Goal: Information Seeking & Learning: Compare options

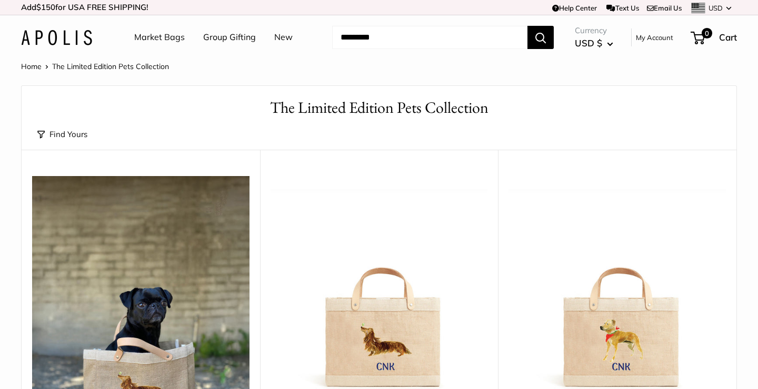
click at [163, 37] on link "Market Bags" at bounding box center [159, 37] width 51 height 16
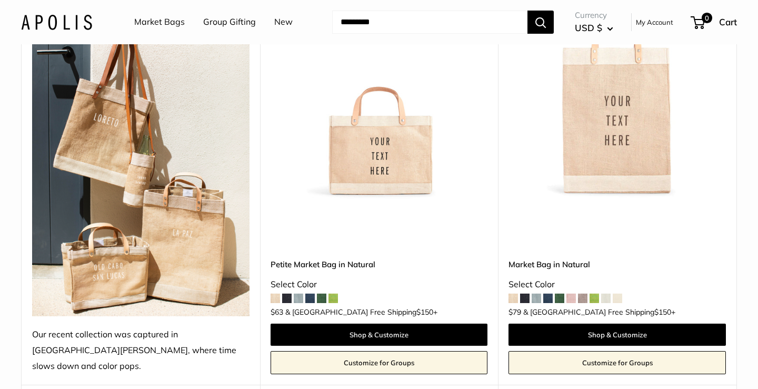
scroll to position [614, 0]
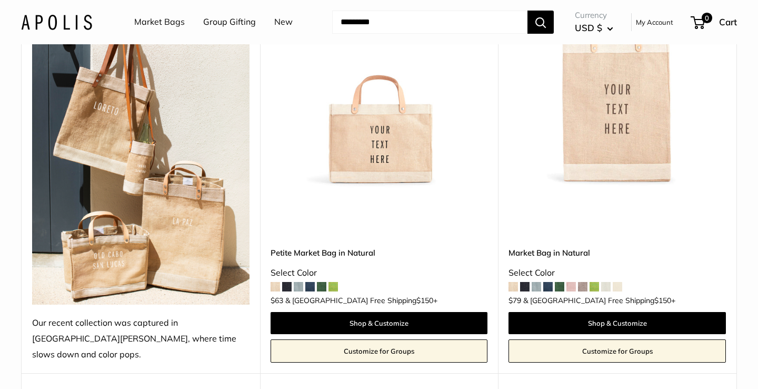
click at [334, 282] on span at bounding box center [333, 286] width 9 height 9
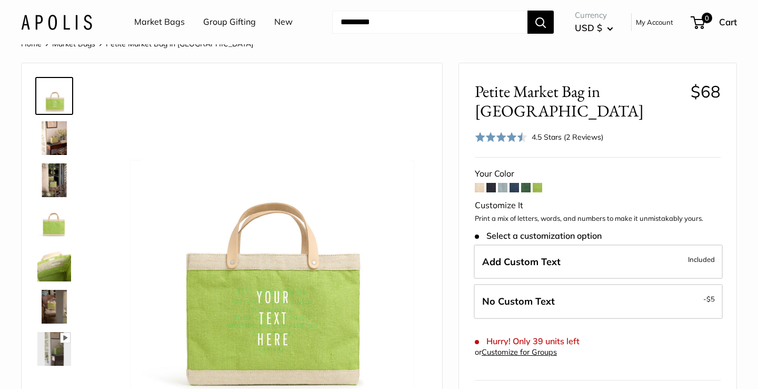
scroll to position [26, 0]
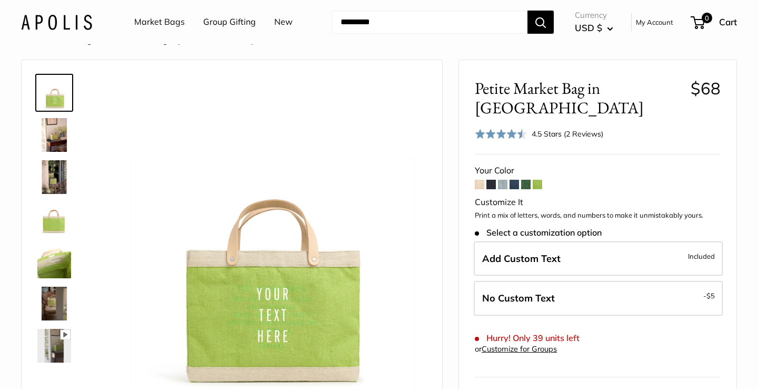
click at [68, 261] on img at bounding box center [54, 261] width 34 height 34
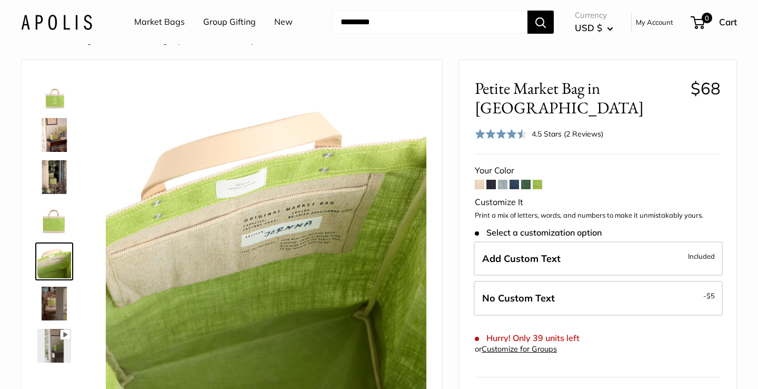
click at [52, 224] on img at bounding box center [54, 219] width 34 height 34
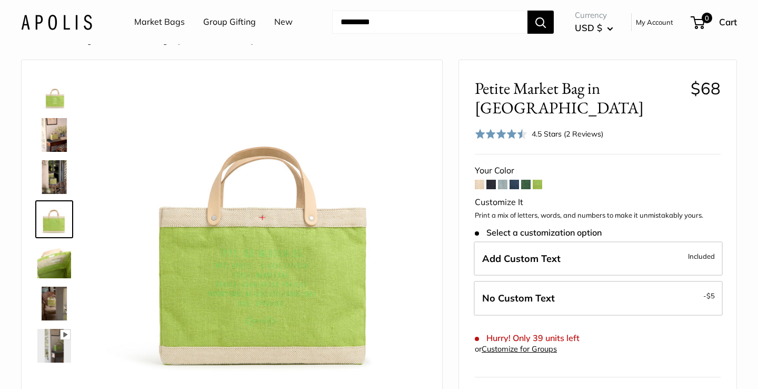
click at [46, 178] on img at bounding box center [54, 177] width 34 height 34
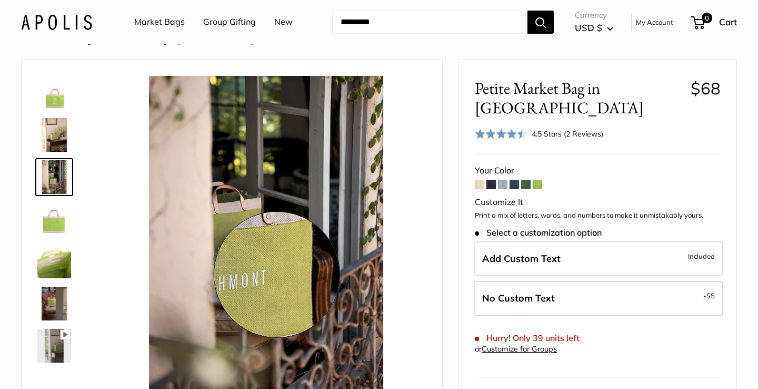
click at [277, 274] on img at bounding box center [266, 236] width 321 height 321
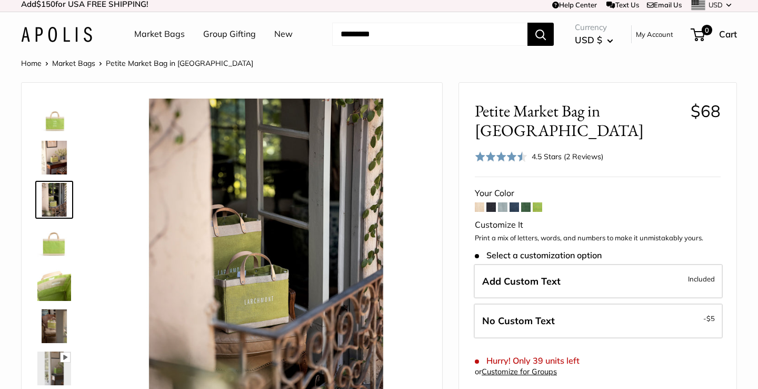
scroll to position [1, 0]
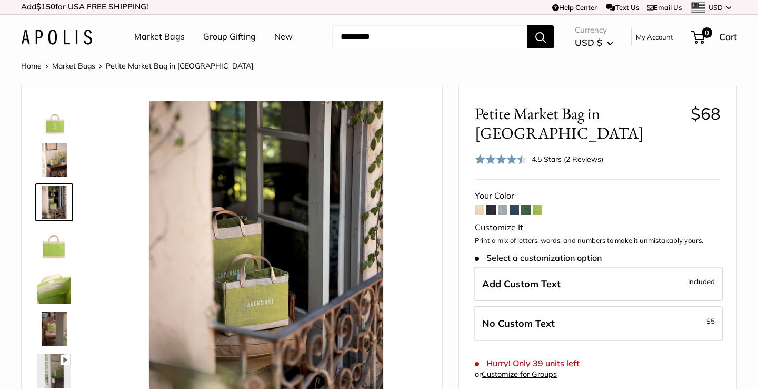
click at [529, 205] on span at bounding box center [525, 209] width 9 height 9
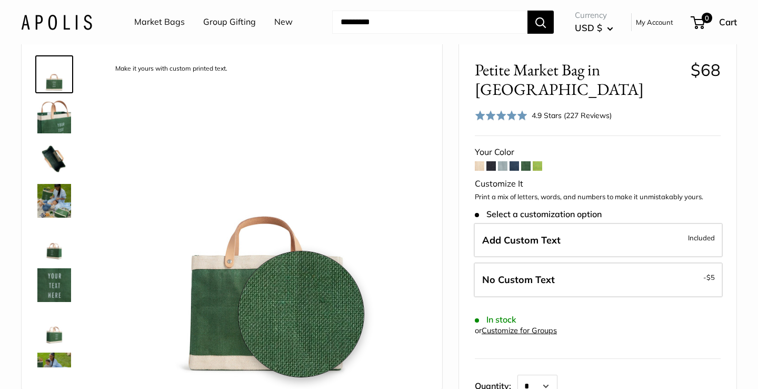
scroll to position [43, 0]
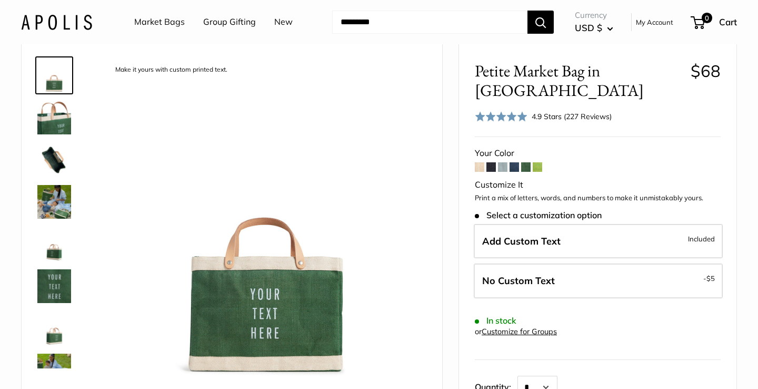
click at [536, 162] on span at bounding box center [537, 166] width 9 height 9
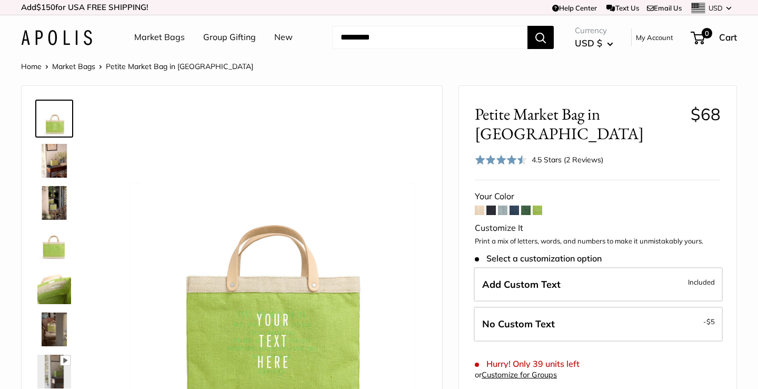
click at [492, 205] on span at bounding box center [490, 209] width 9 height 9
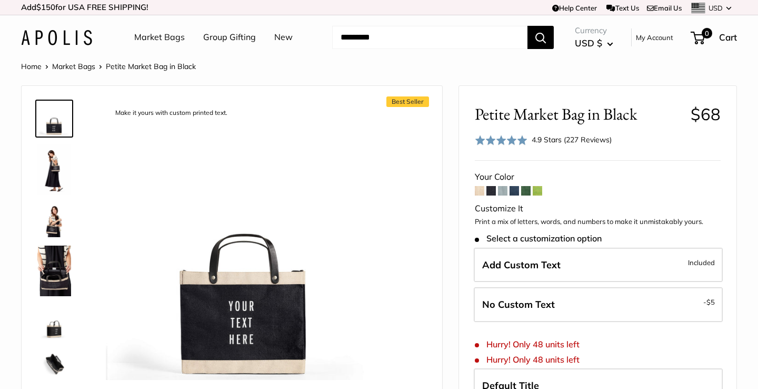
click at [506, 190] on span at bounding box center [502, 190] width 9 height 9
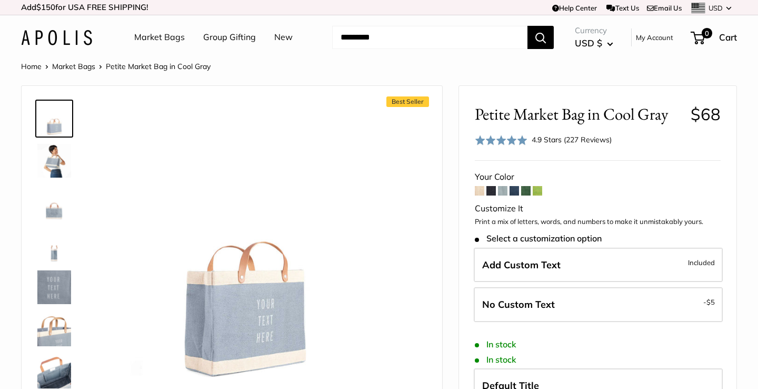
click at [515, 191] on span at bounding box center [514, 190] width 9 height 9
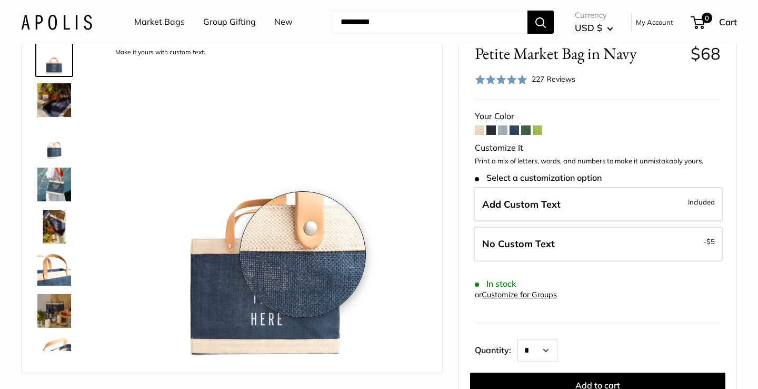
scroll to position [62, 0]
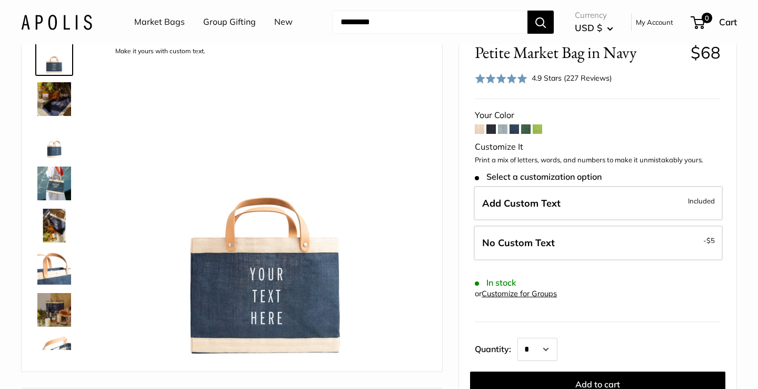
click at [523, 130] on span at bounding box center [525, 128] width 9 height 9
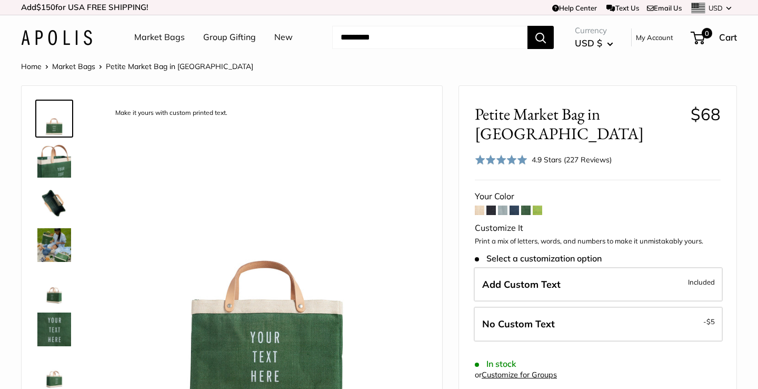
click at [536, 205] on span at bounding box center [537, 209] width 9 height 9
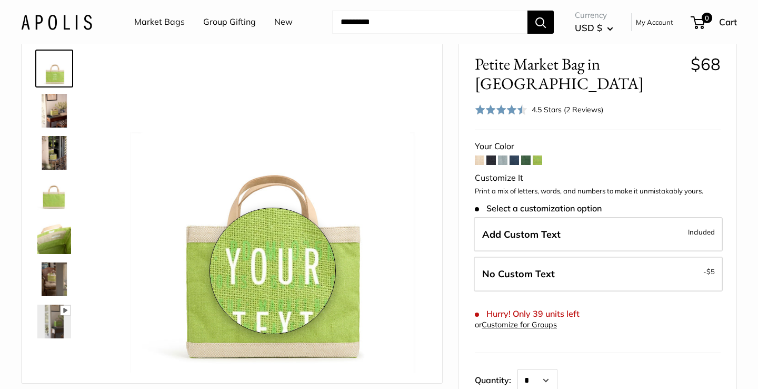
scroll to position [51, 0]
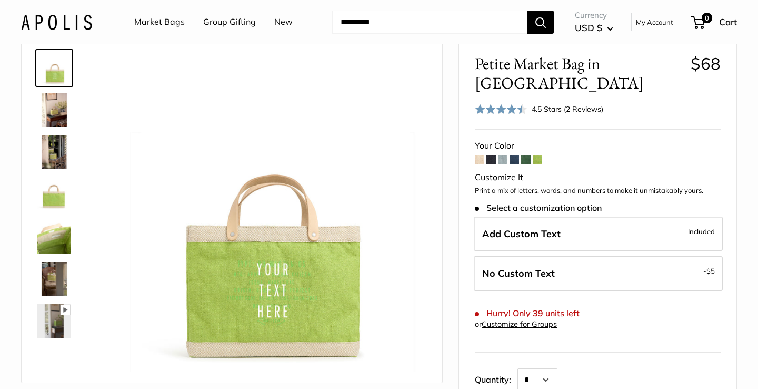
click at [67, 238] on img at bounding box center [54, 237] width 34 height 34
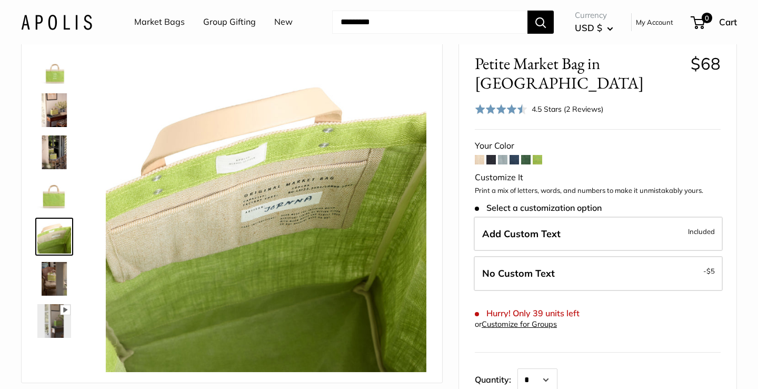
click at [58, 200] on img at bounding box center [54, 194] width 34 height 34
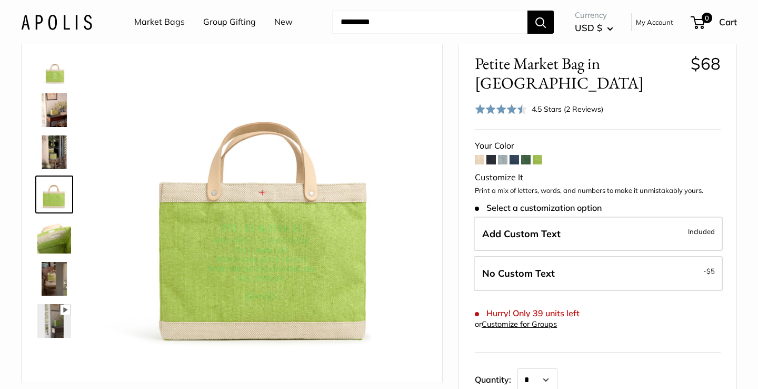
click at [57, 238] on img at bounding box center [54, 237] width 34 height 34
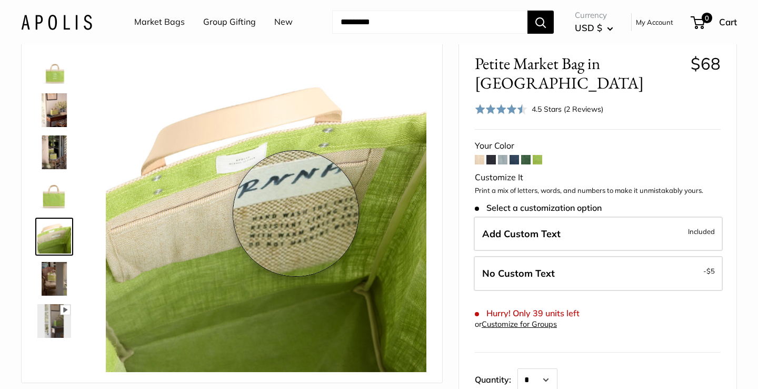
click at [296, 213] on img at bounding box center [266, 211] width 321 height 321
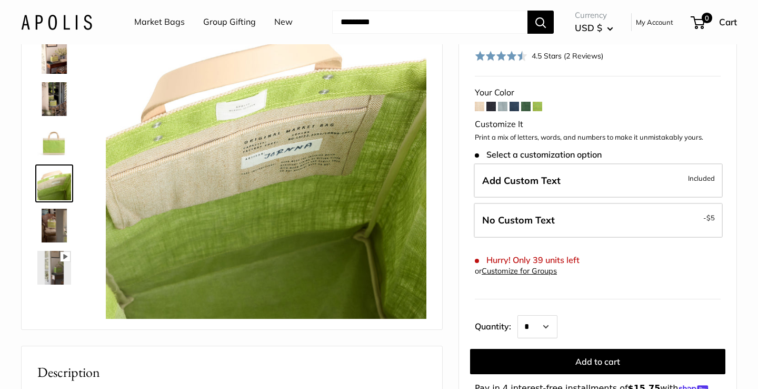
click at [503, 102] on span at bounding box center [502, 106] width 9 height 9
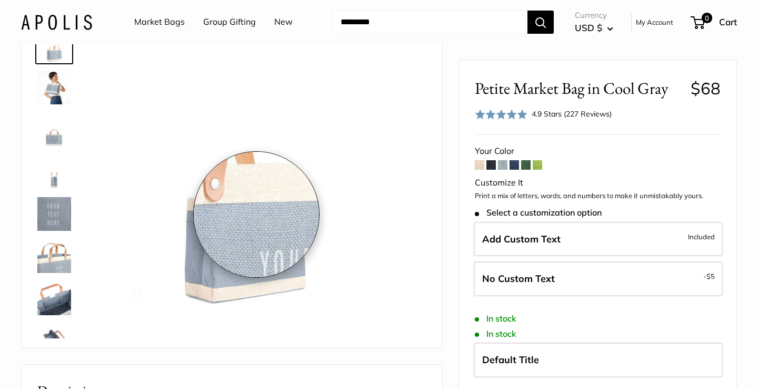
scroll to position [92, 0]
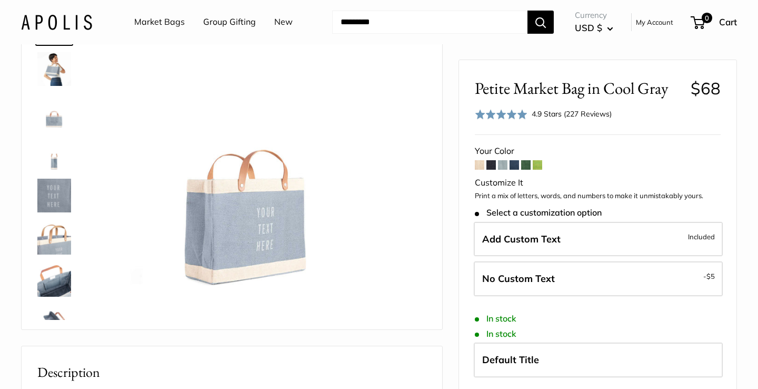
click at [51, 75] on img at bounding box center [54, 69] width 34 height 34
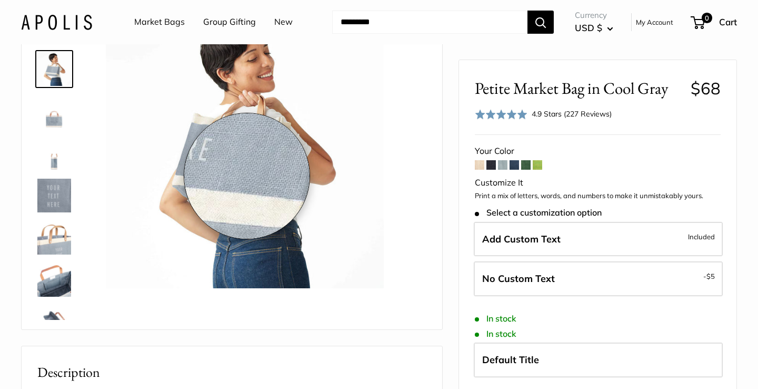
click at [247, 176] on img at bounding box center [245, 149] width 278 height 278
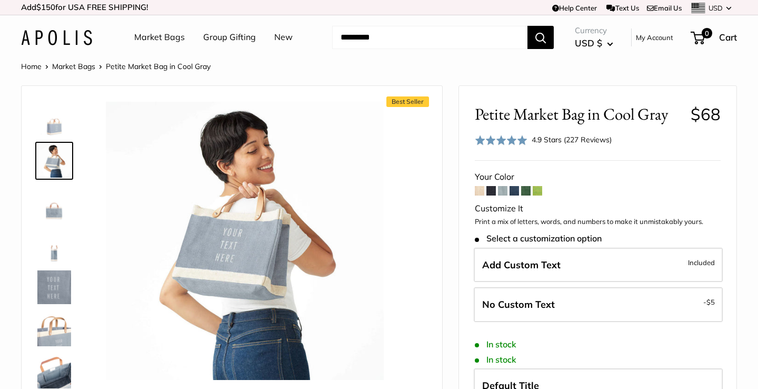
click at [516, 191] on span at bounding box center [514, 190] width 9 height 9
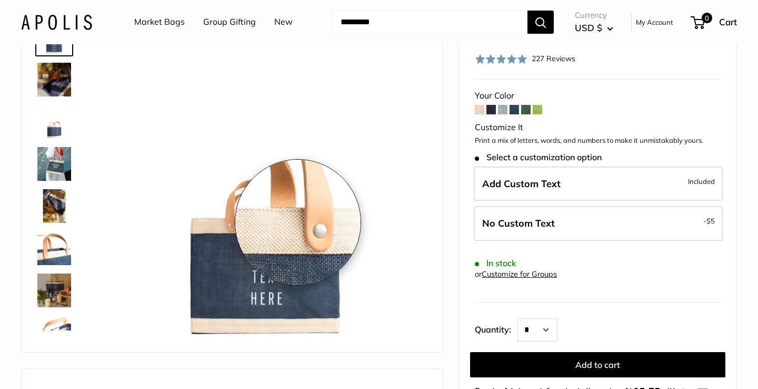
scroll to position [105, 0]
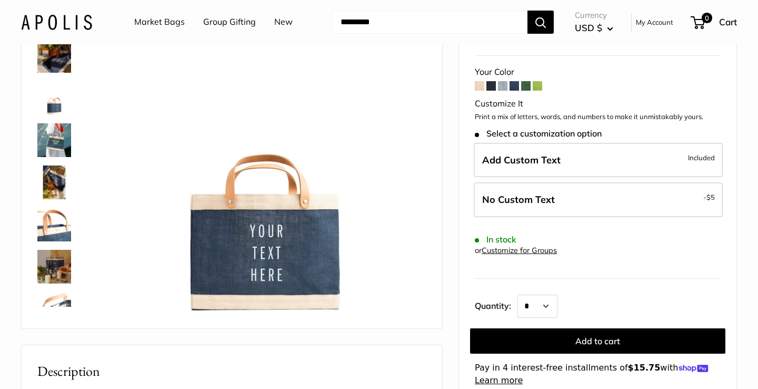
click at [56, 134] on img at bounding box center [54, 140] width 34 height 34
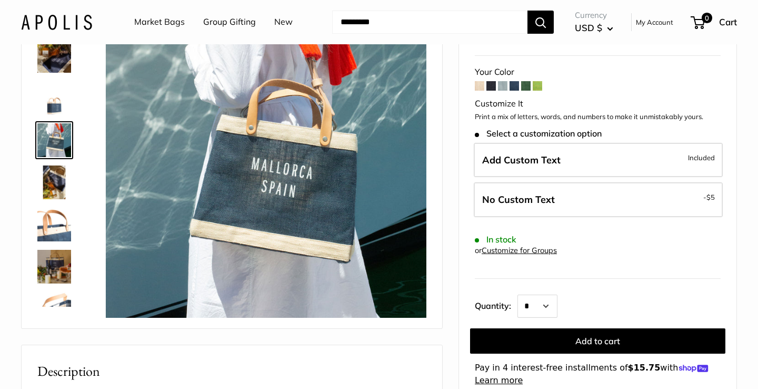
click at [54, 55] on img at bounding box center [54, 56] width 34 height 34
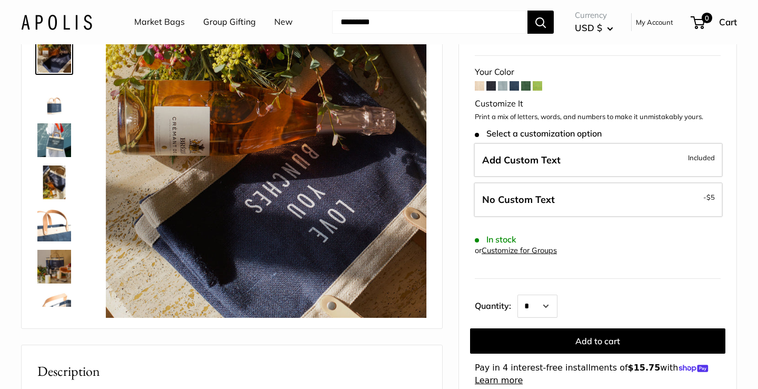
click at [55, 140] on img at bounding box center [54, 140] width 34 height 34
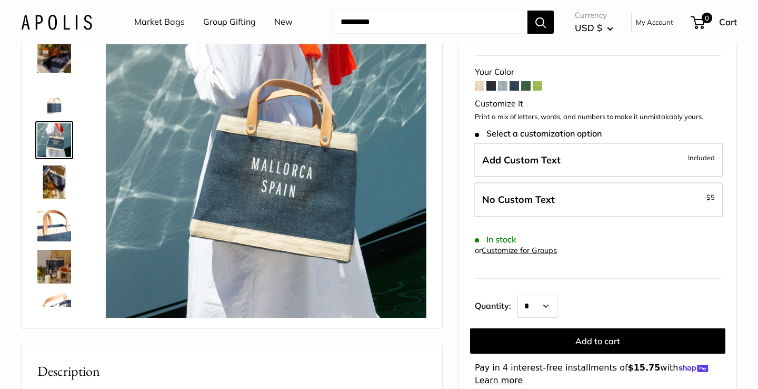
click at [55, 188] on img at bounding box center [54, 182] width 34 height 34
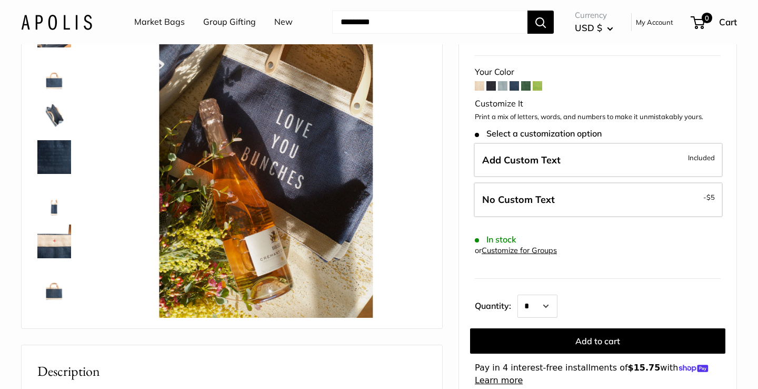
scroll to position [278, 0]
click at [54, 116] on img at bounding box center [54, 115] width 34 height 34
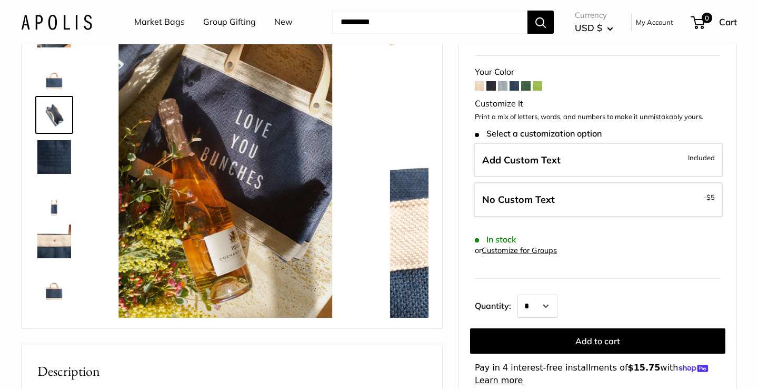
scroll to position [243, 0]
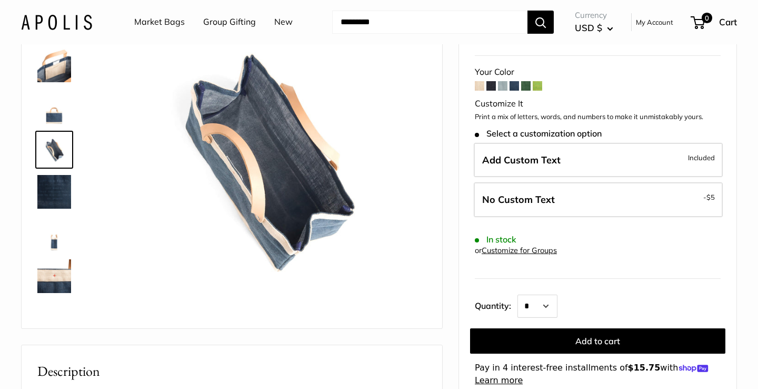
click at [50, 162] on img at bounding box center [54, 150] width 34 height 34
click at [48, 205] on img at bounding box center [54, 192] width 34 height 34
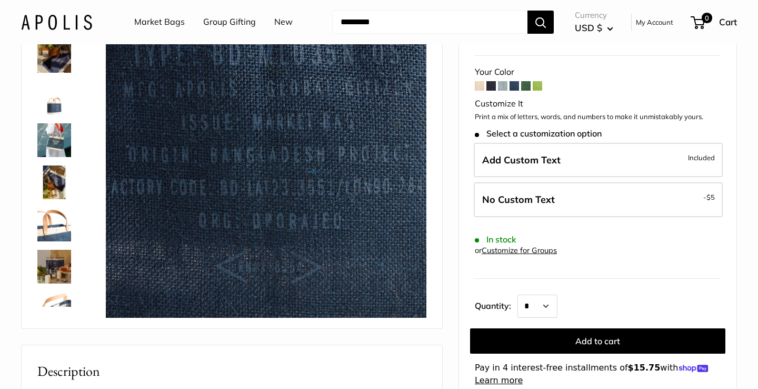
scroll to position [0, 0]
click at [475, 86] on span at bounding box center [479, 85] width 9 height 9
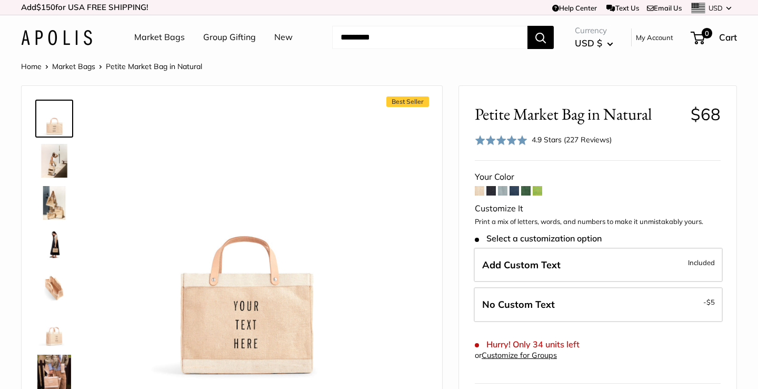
click at [493, 192] on span at bounding box center [490, 190] width 9 height 9
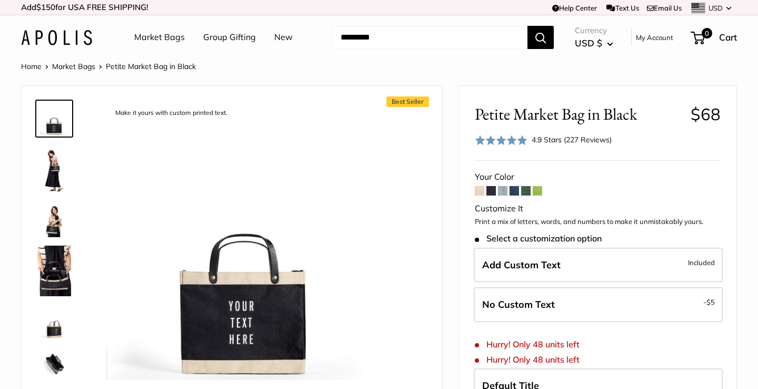
click at [505, 192] on span at bounding box center [502, 190] width 9 height 9
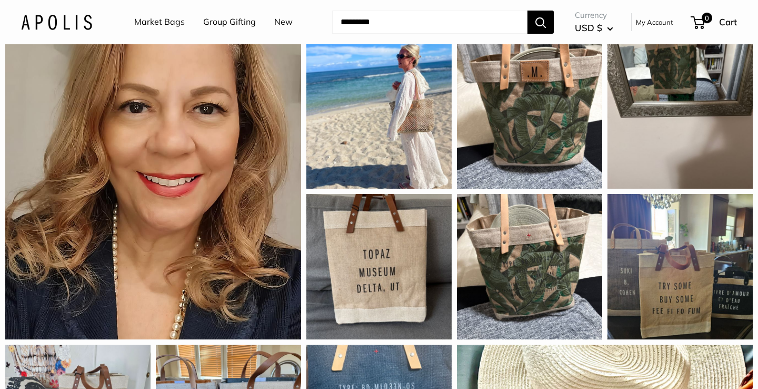
scroll to position [926, 0]
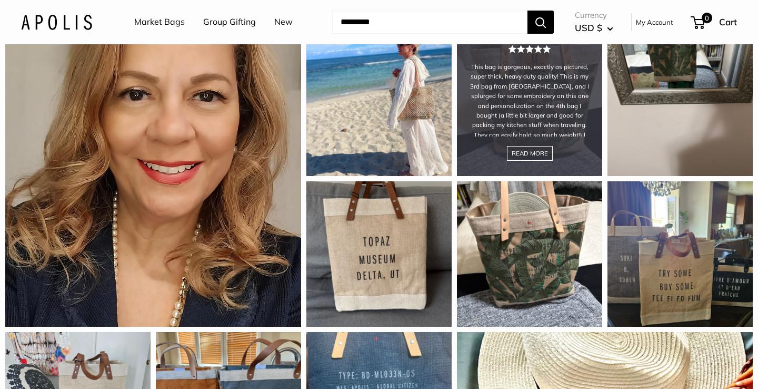
click at [549, 112] on div "This bag is gorgeous, exactly as pictured, super thick, heavy duty quality! Thi…" at bounding box center [529, 103] width 145 height 145
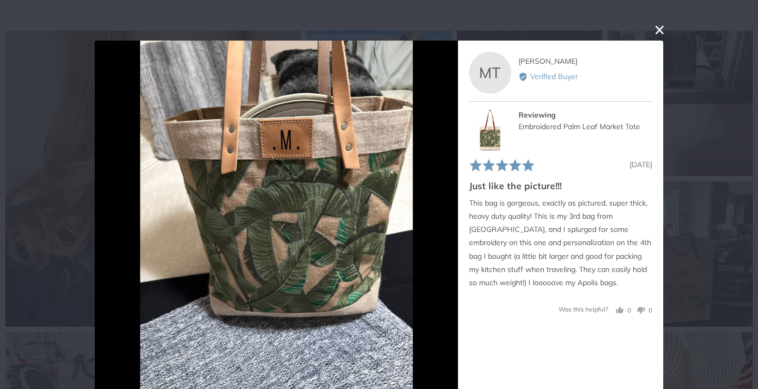
scroll to position [15, 0]
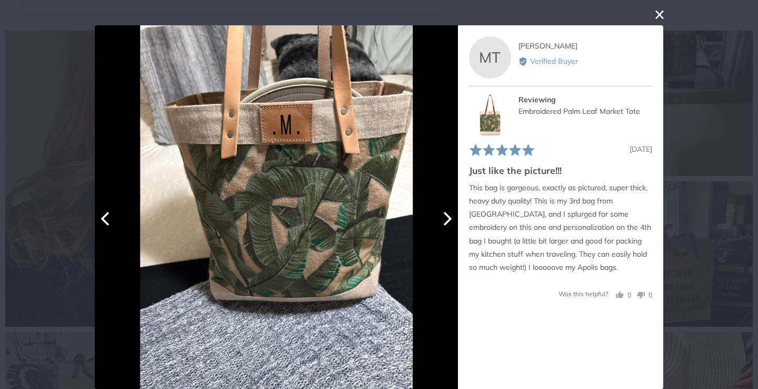
click at [446, 224] on icon "Next" at bounding box center [448, 219] width 8 height 14
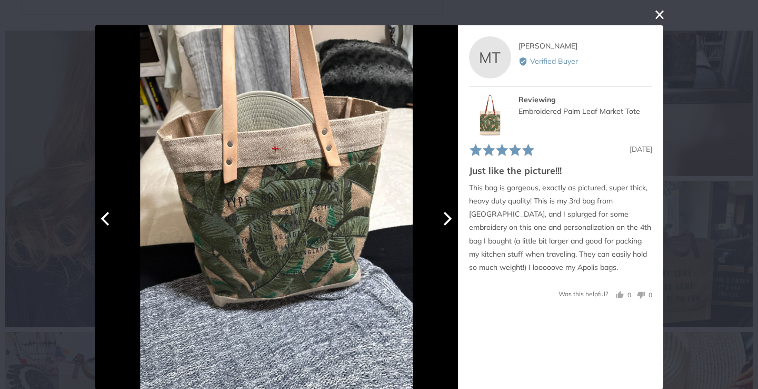
click at [446, 224] on icon "Next" at bounding box center [448, 219] width 8 height 14
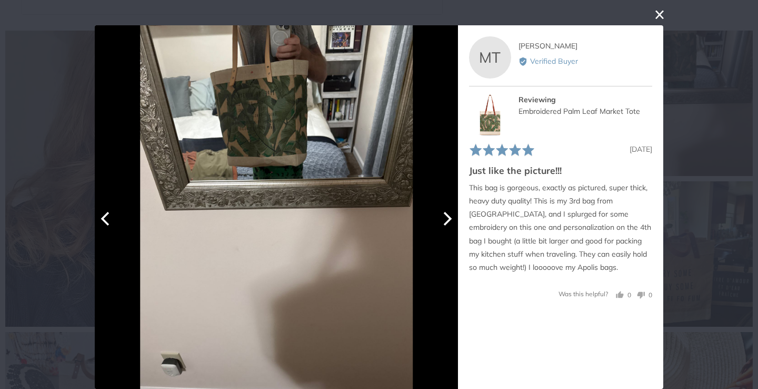
click at [446, 224] on icon "Next" at bounding box center [448, 219] width 8 height 14
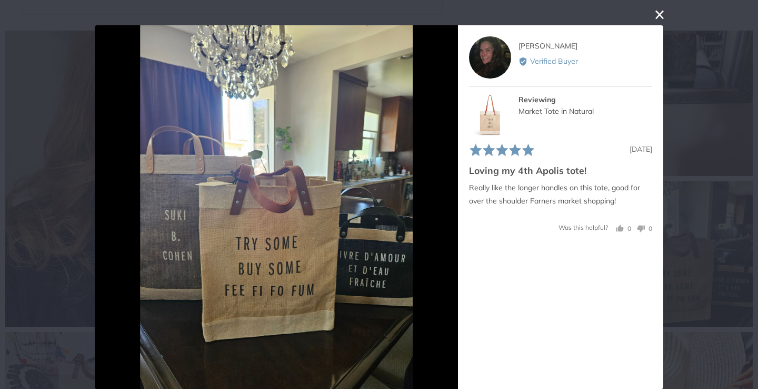
click at [661, 13] on button "close this modal window" at bounding box center [659, 14] width 13 height 13
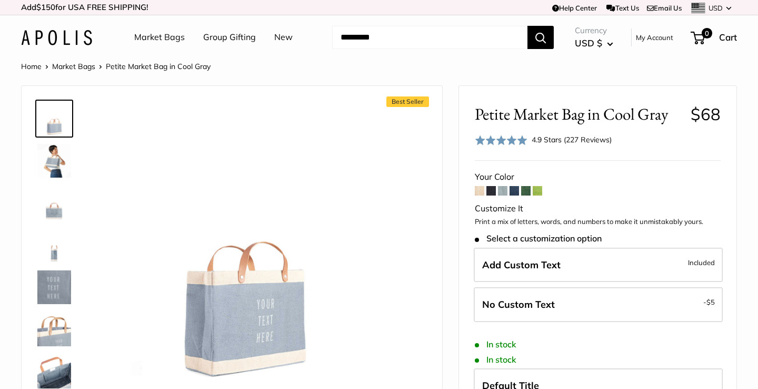
scroll to position [0, 0]
